Goal: Information Seeking & Learning: Learn about a topic

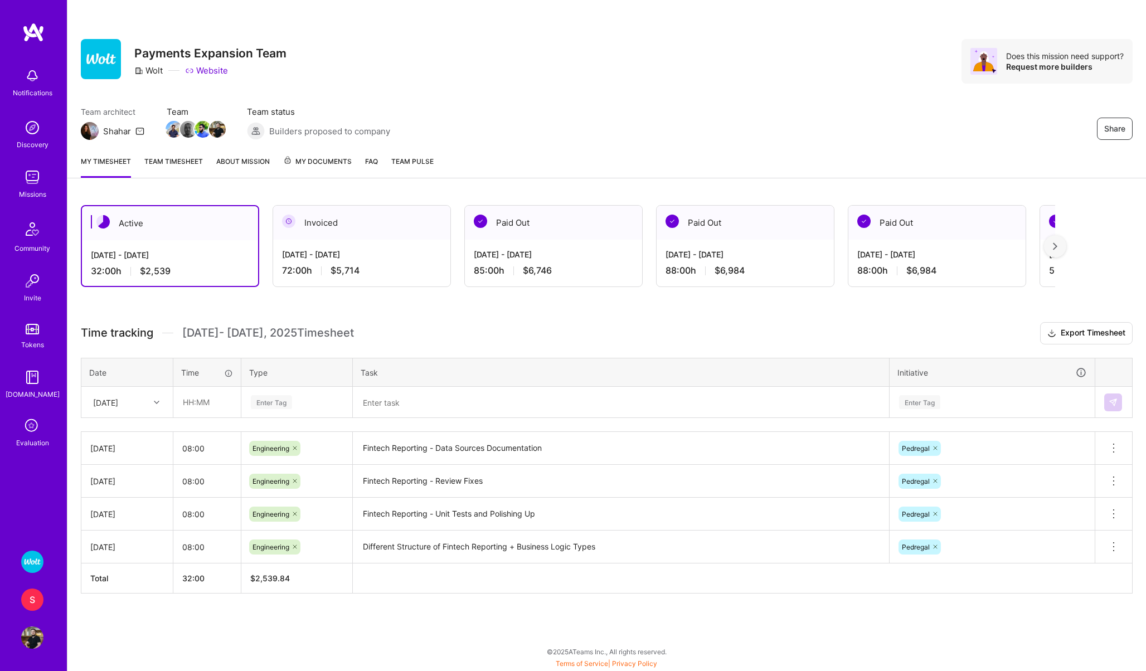
click at [28, 176] on img at bounding box center [32, 177] width 22 height 22
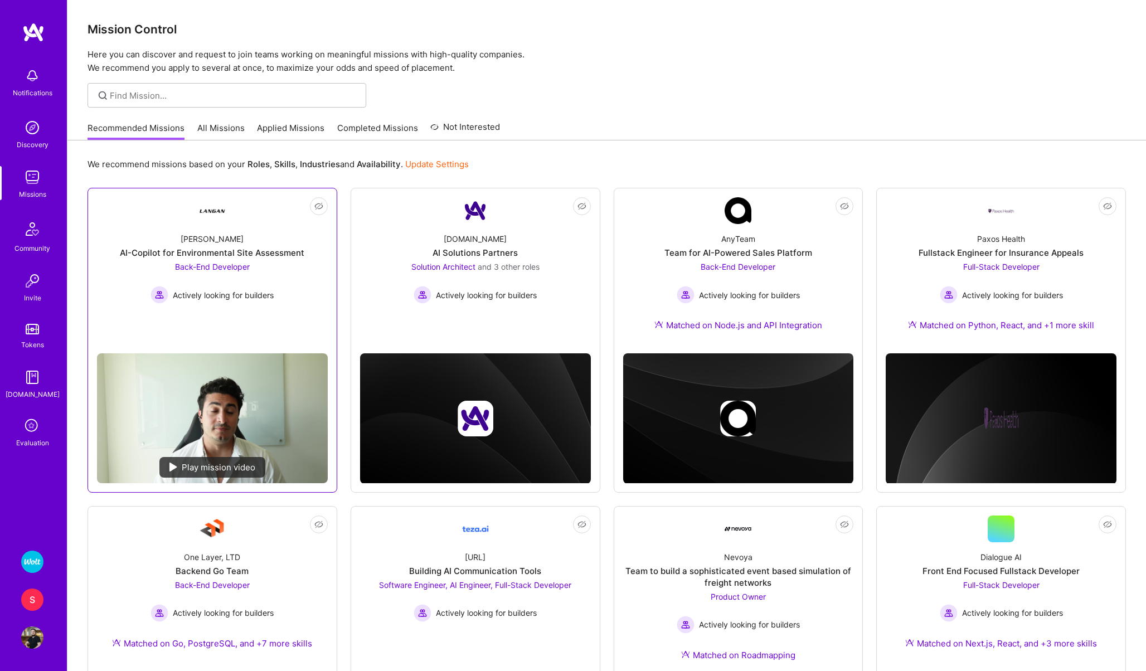
click at [135, 255] on div "AI-Copilot for Environmental Site Assessment" at bounding box center [212, 253] width 185 height 12
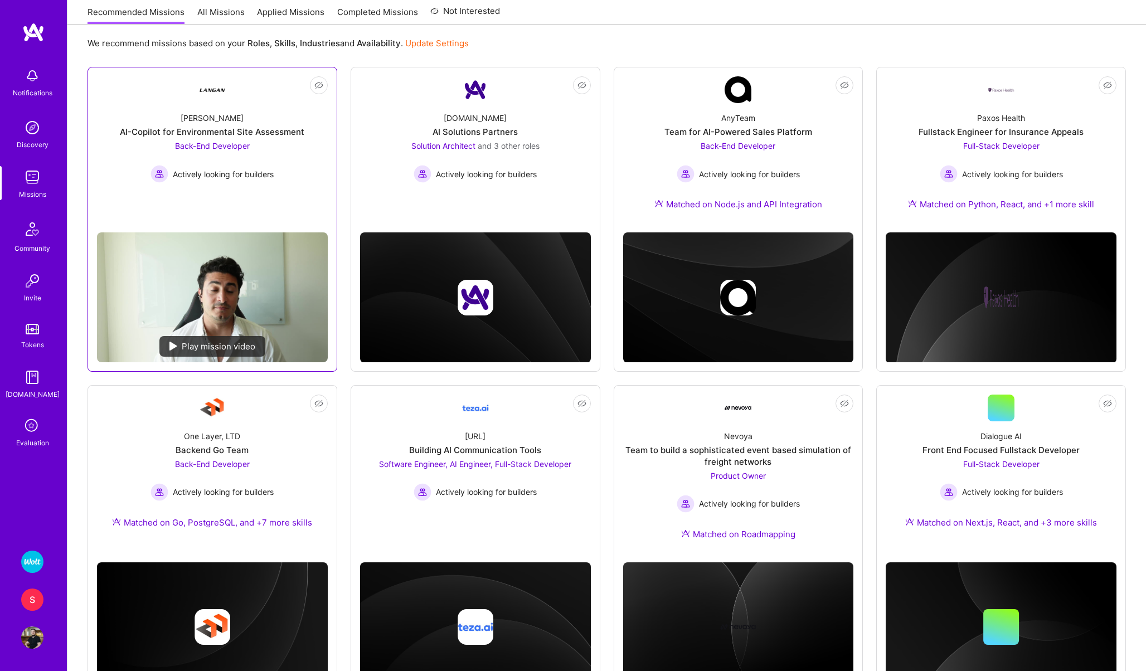
scroll to position [123, 0]
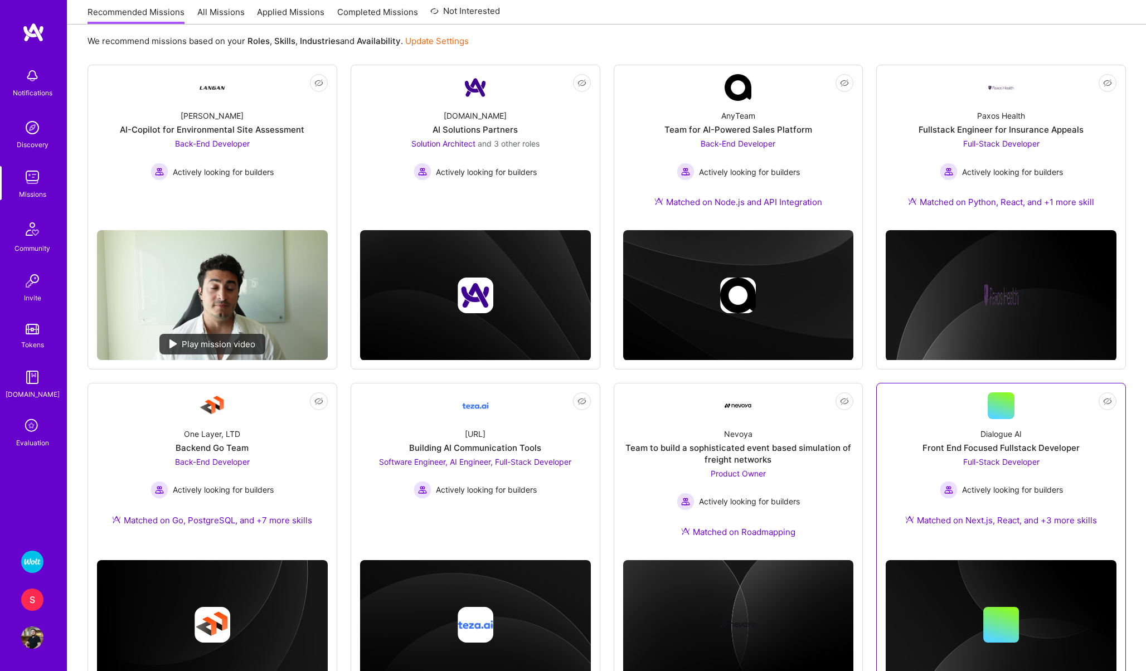
click at [931, 410] on link "Not Interested Dialogue AI Front End Focused Fullstack Developer Full-Stack Dev…" at bounding box center [1001, 465] width 231 height 147
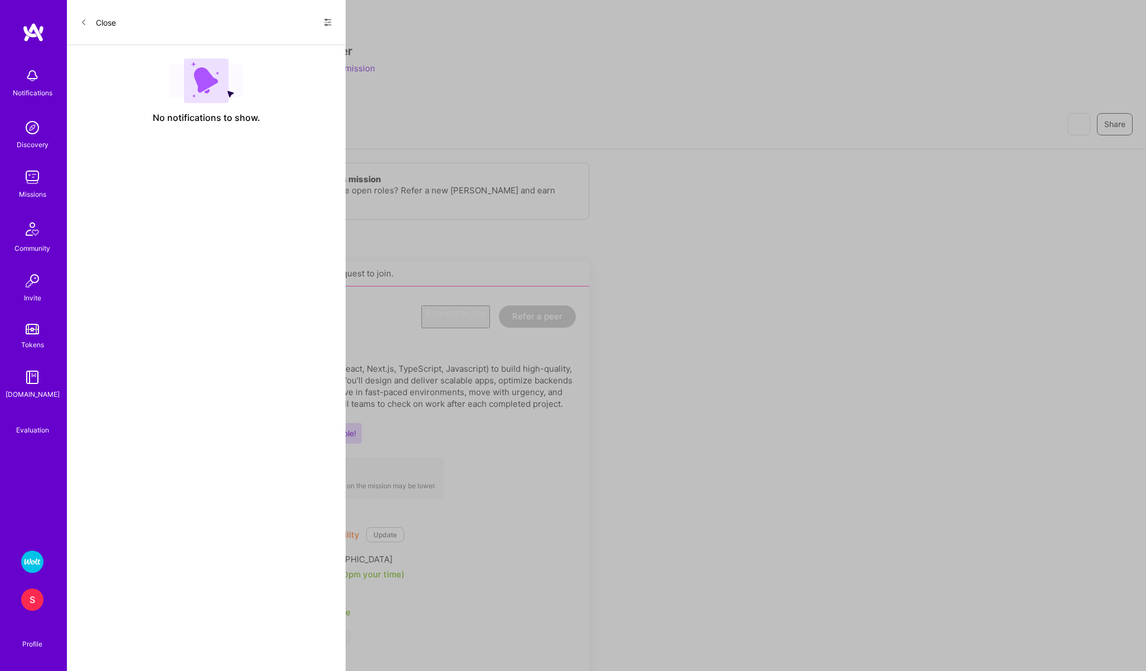
scroll to position [123, 0]
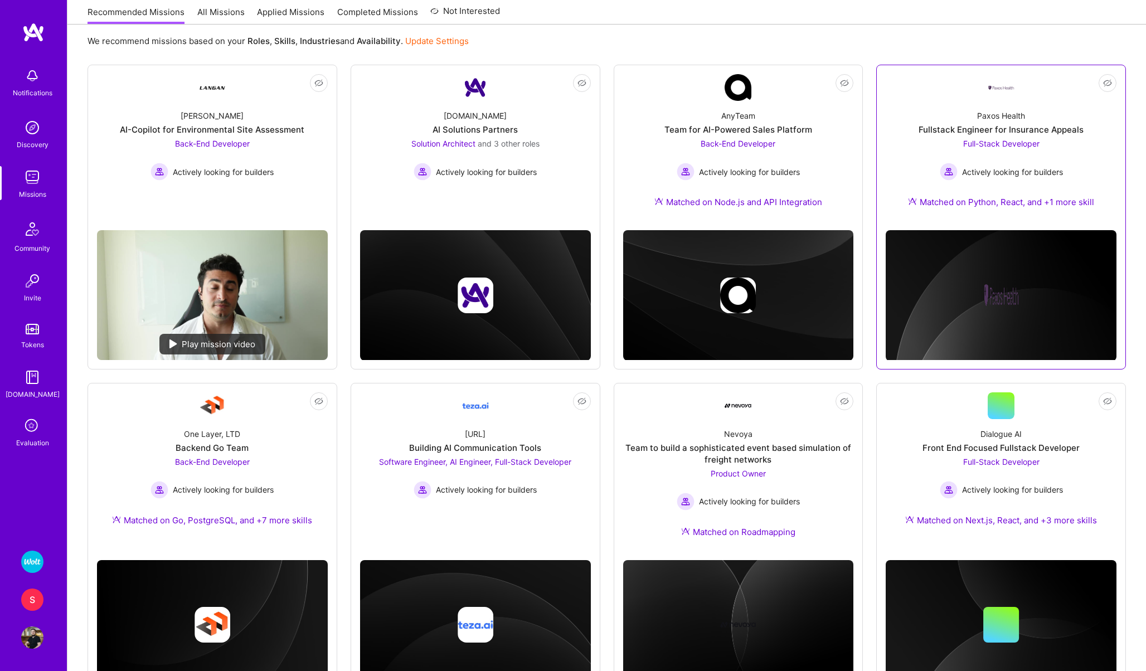
click at [926, 90] on link "Not Interested Paxos Health Fullstack Engineer for Insurance Appeals Full-Stack…" at bounding box center [1001, 147] width 231 height 147
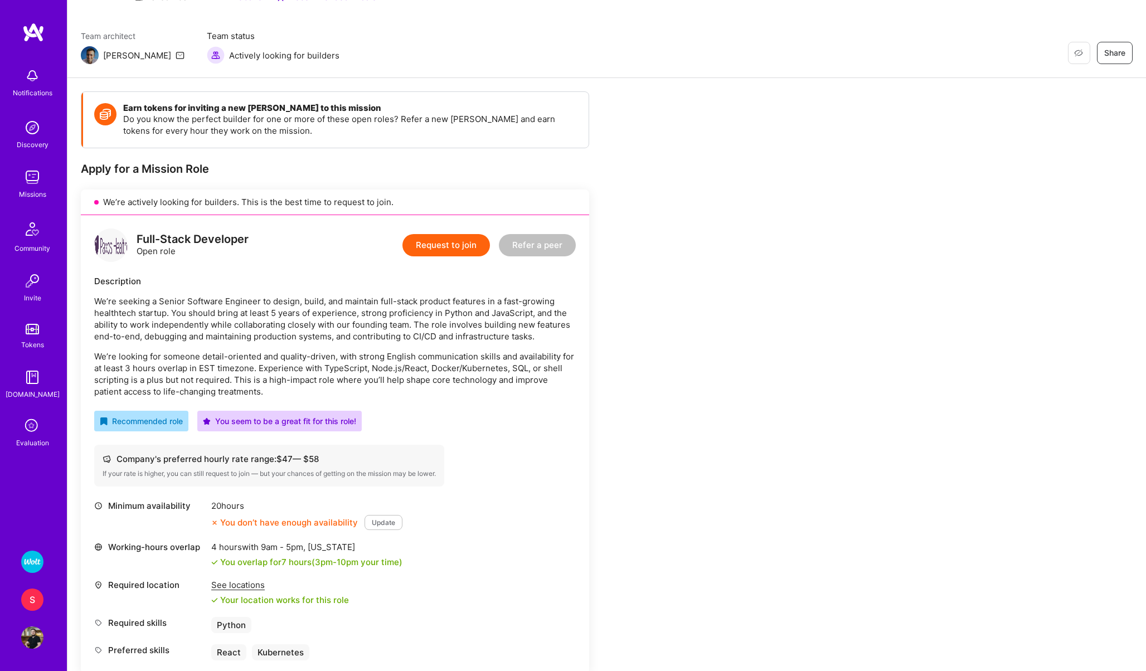
scroll to position [79, 0]
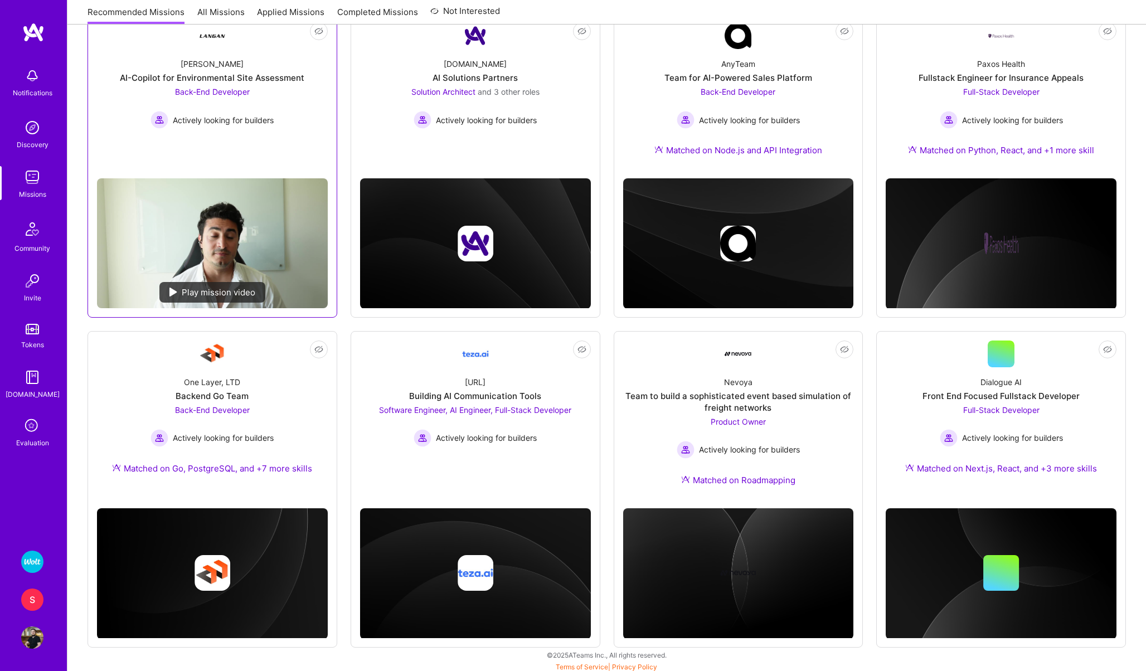
scroll to position [178, 0]
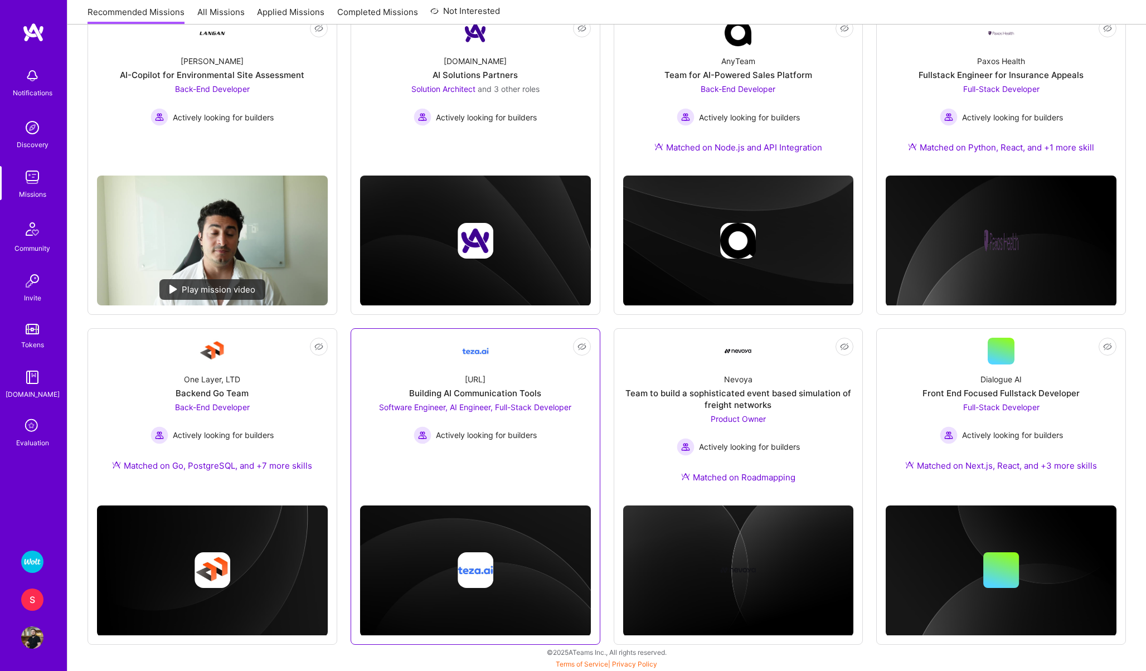
click at [380, 351] on link "Not Interested [URL] Building AI Communication Tools Software Engineer, AI Engi…" at bounding box center [475, 410] width 231 height 144
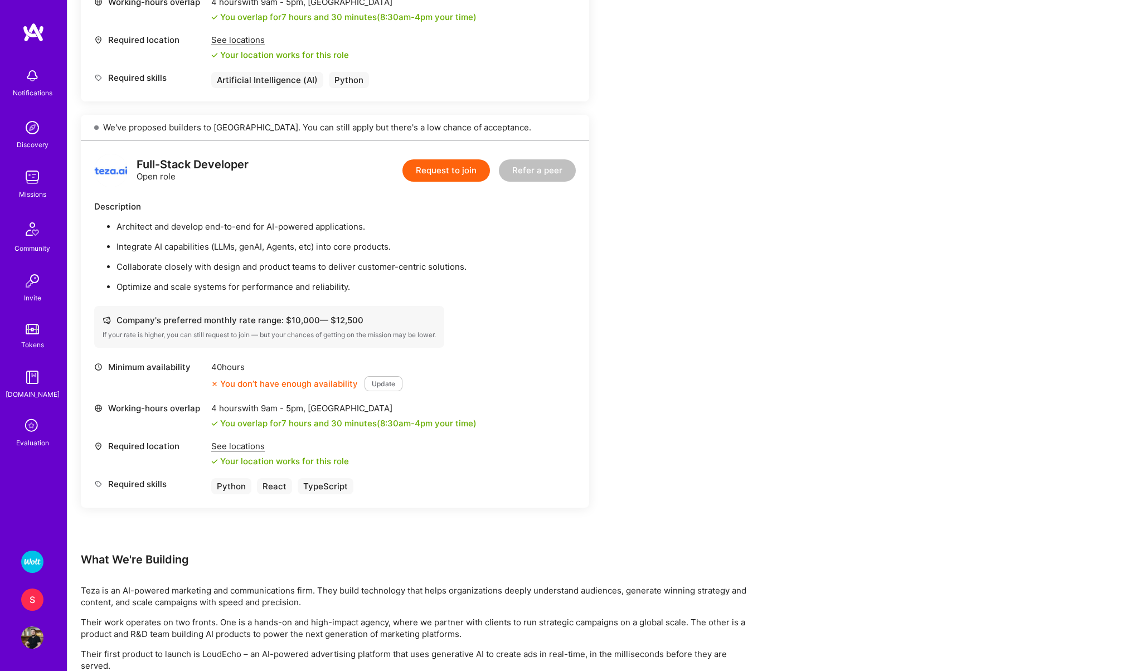
scroll to position [1018, 0]
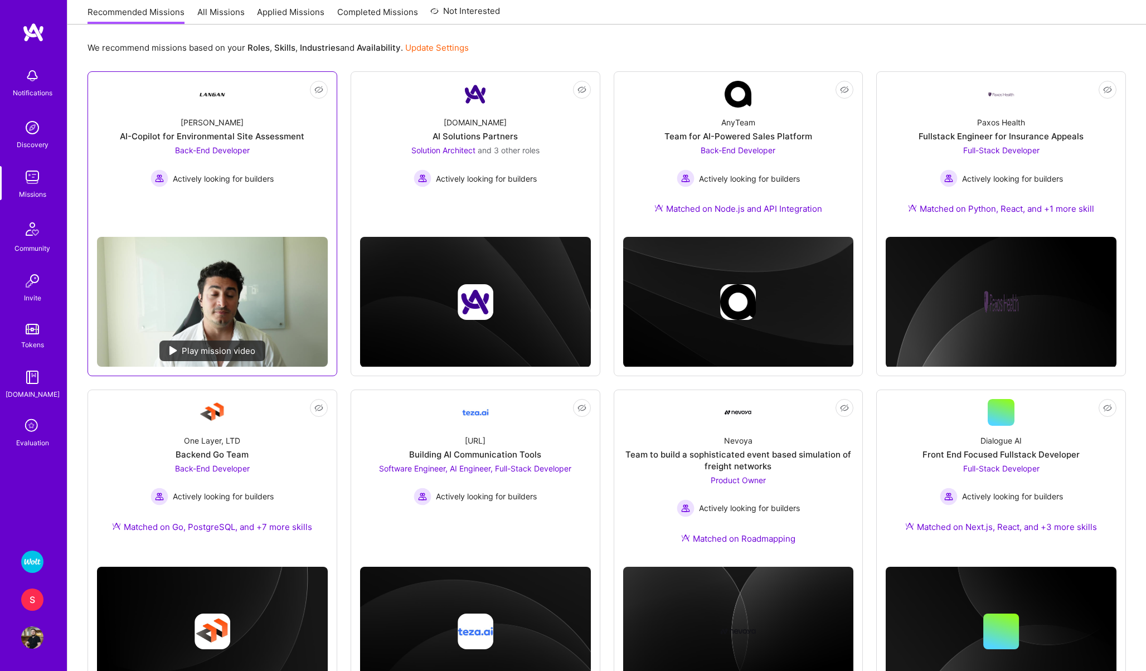
scroll to position [114, 0]
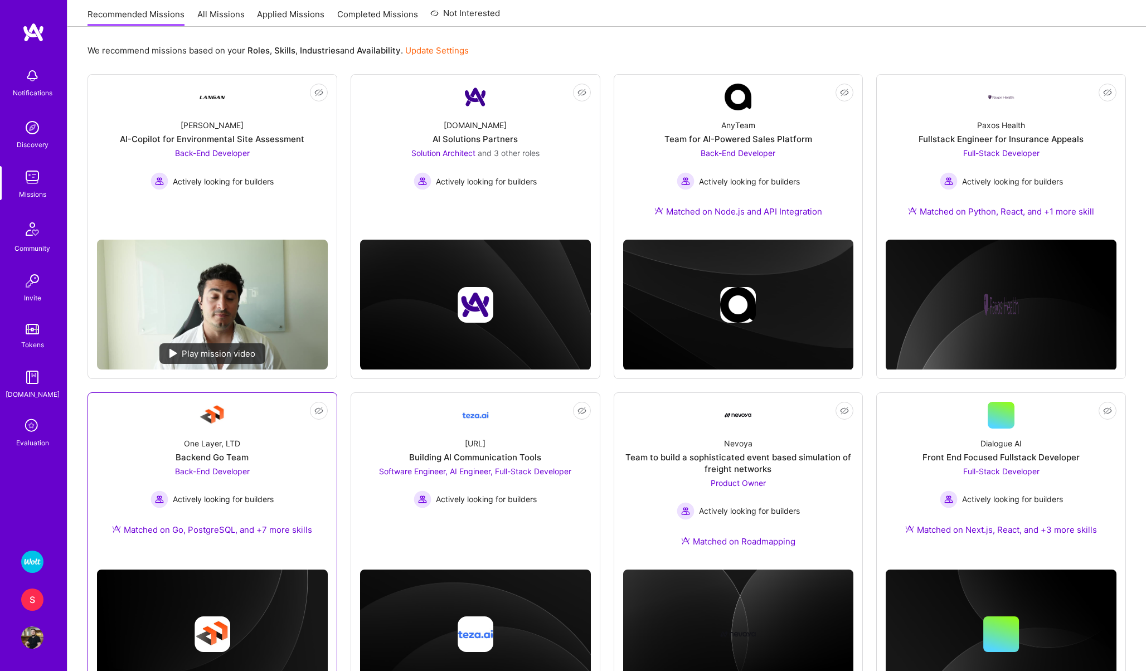
click at [150, 416] on link "Not Interested One Layer, LTD Backend Go Team Back-End Developer Actively looki…" at bounding box center [212, 475] width 231 height 147
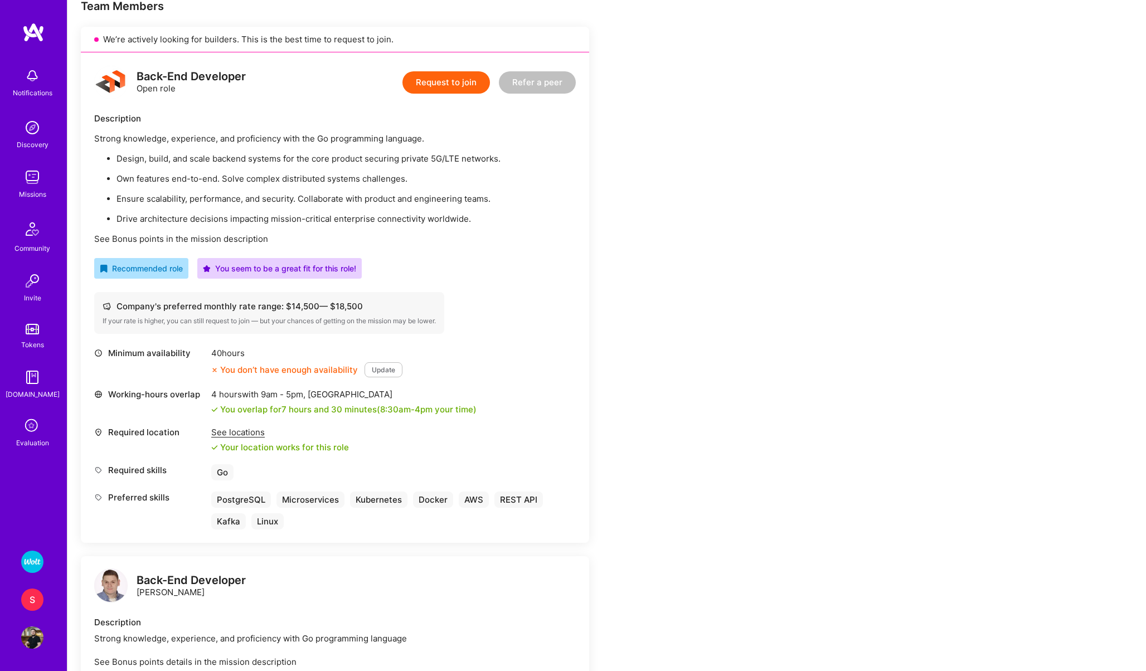
scroll to position [235, 0]
